Goal: Information Seeking & Learning: Learn about a topic

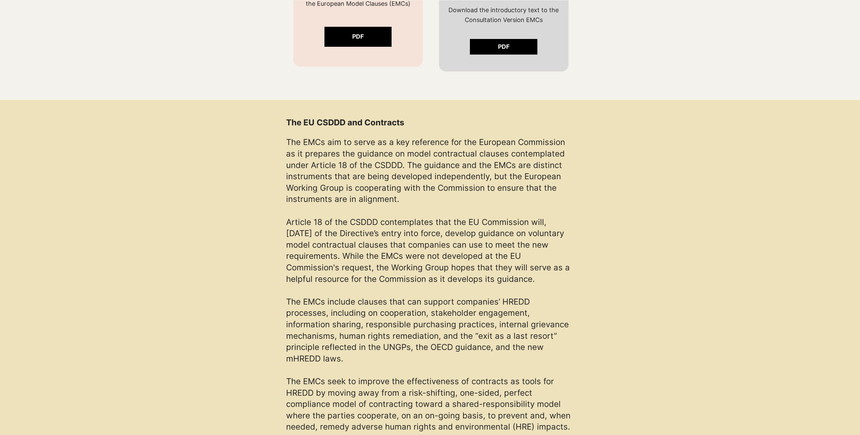
scroll to position [594, 0]
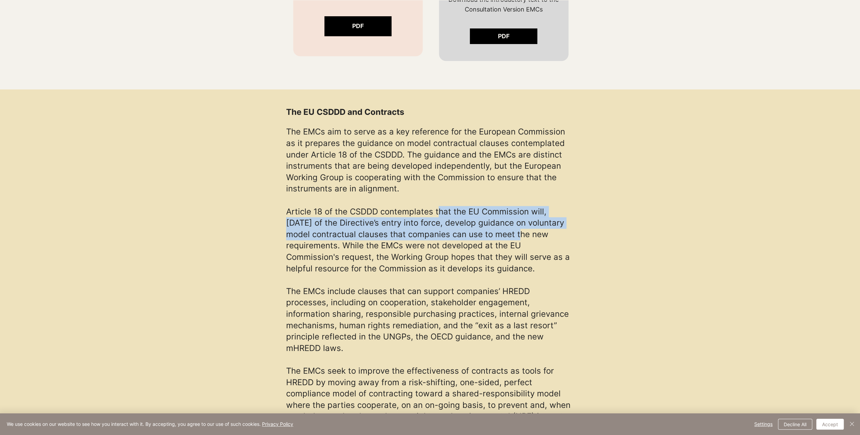
drag, startPoint x: 436, startPoint y: 211, endPoint x: 514, endPoint y: 232, distance: 81.2
click at [514, 232] on span "The EMCs aim to serve as a key reference for the European Commission as it prep…" at bounding box center [428, 200] width 284 height 146
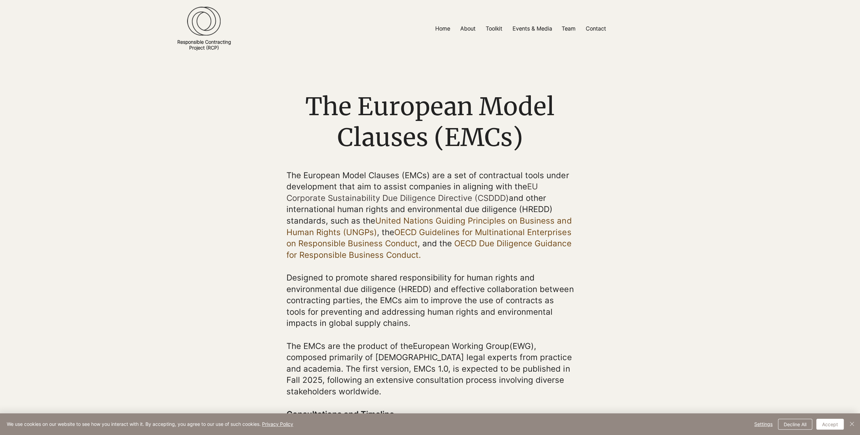
scroll to position [68, 0]
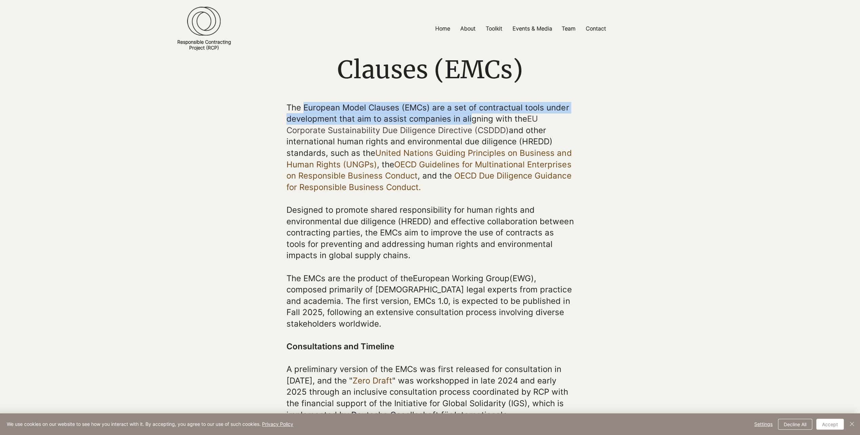
drag, startPoint x: 305, startPoint y: 103, endPoint x: 470, endPoint y: 121, distance: 165.7
click at [470, 121] on span "The European Model Clauses (EMCs) are a set of contractual tools under developm…" at bounding box center [427, 130] width 282 height 55
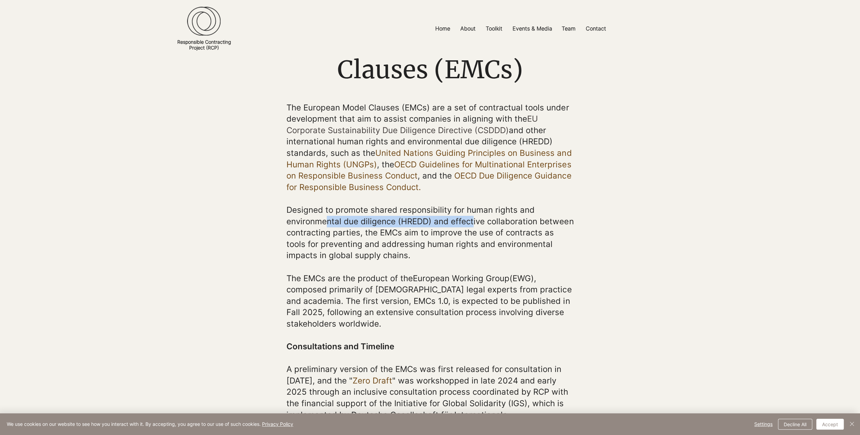
drag, startPoint x: 327, startPoint y: 218, endPoint x: 472, endPoint y: 220, distance: 145.1
click at [472, 220] on span "Designed to promote shared responsibility for human rights and environmental du…" at bounding box center [429, 232] width 287 height 55
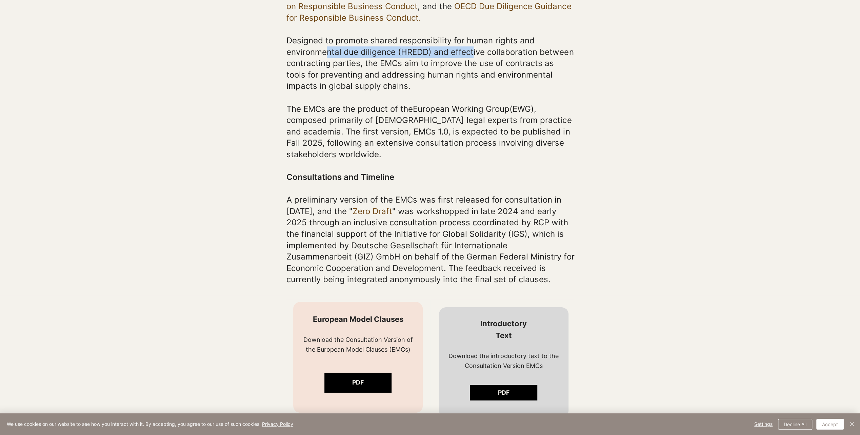
scroll to position [271, 0]
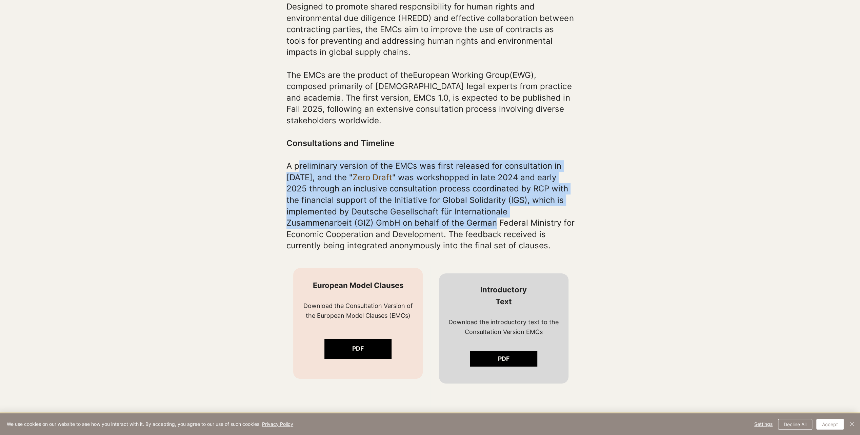
drag, startPoint x: 299, startPoint y: 171, endPoint x: 494, endPoint y: 222, distance: 202.0
click at [494, 222] on p "A preliminary version of the EMCs was first released for consultation in [DATE]…" at bounding box center [430, 205] width 288 height 91
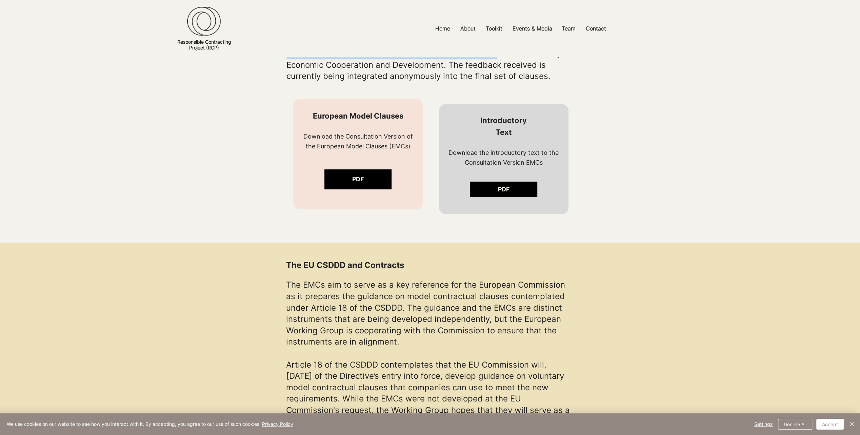
scroll to position [508, 0]
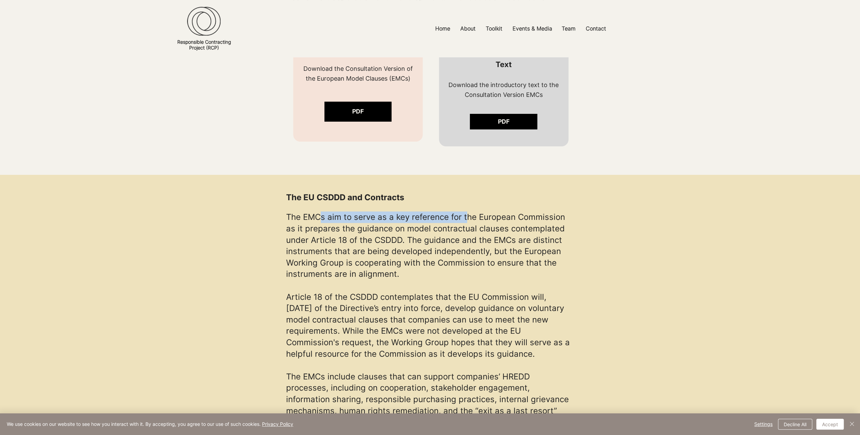
drag, startPoint x: 322, startPoint y: 214, endPoint x: 467, endPoint y: 214, distance: 145.0
click at [467, 214] on span "The EMCs aim to serve as a key reference for the European Commission as it prep…" at bounding box center [428, 285] width 284 height 146
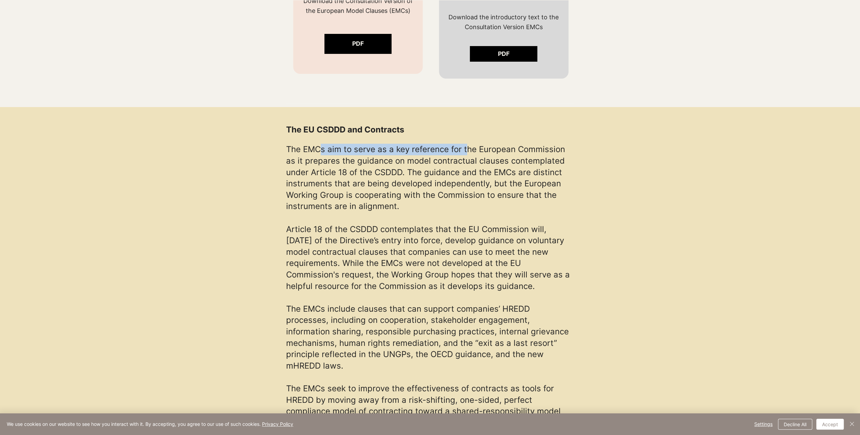
scroll to position [610, 0]
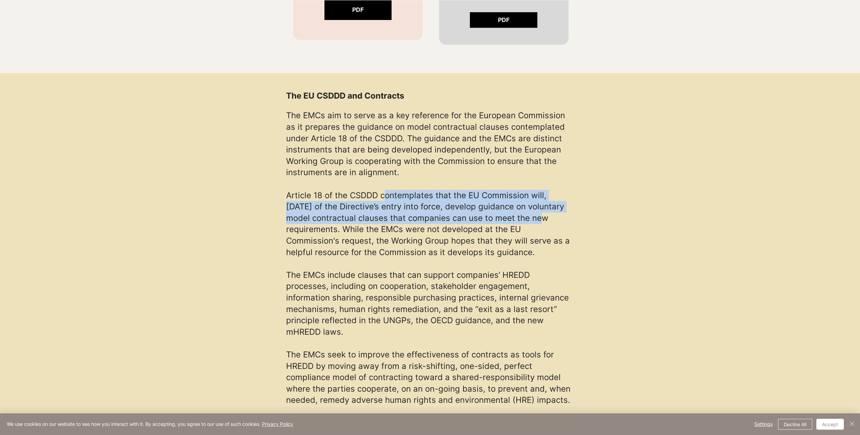
drag, startPoint x: 380, startPoint y: 200, endPoint x: 534, endPoint y: 212, distance: 155.0
click at [534, 212] on p "The EMCs aim to serve as a key reference for the European Commission as it prep…" at bounding box center [430, 184] width 288 height 148
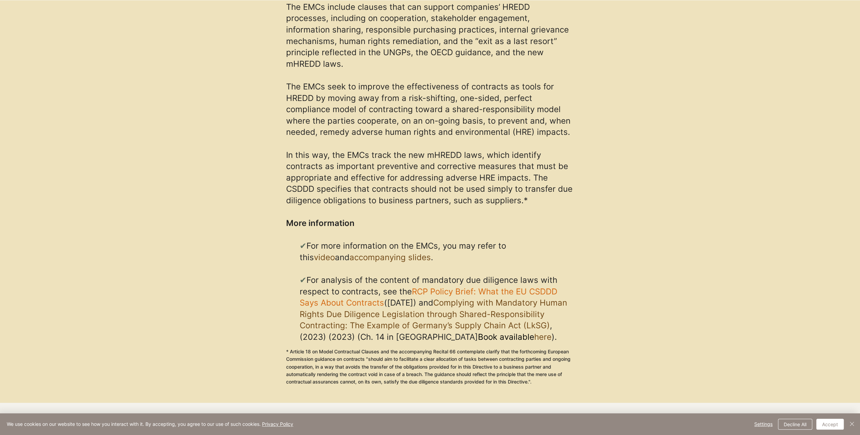
scroll to position [915, 0]
